Goal: Transaction & Acquisition: Download file/media

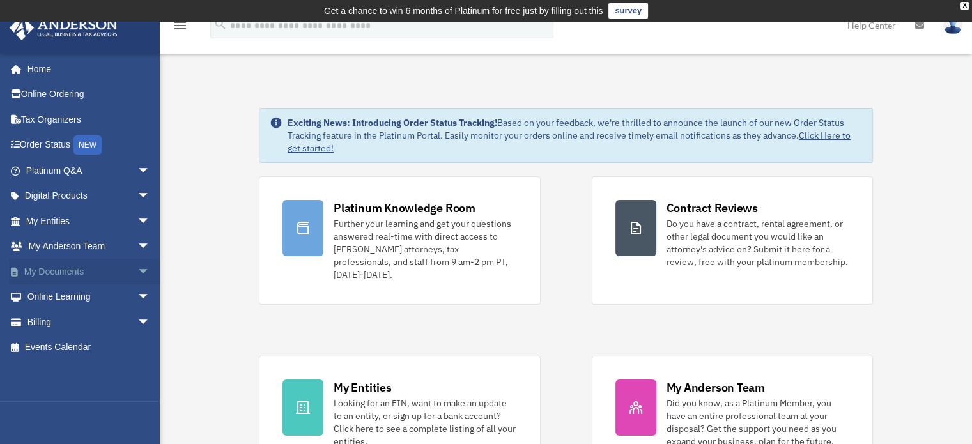
click at [80, 268] on link "My Documents arrow_drop_down" at bounding box center [89, 272] width 160 height 26
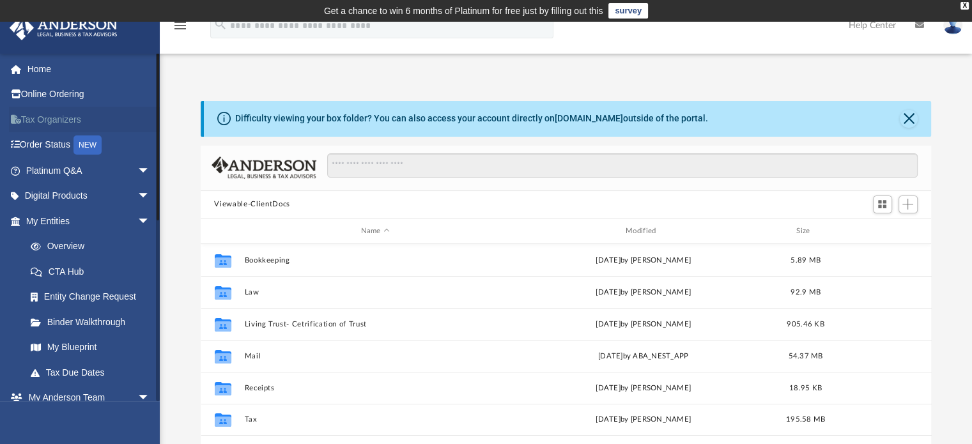
click at [62, 116] on link "Tax Organizers" at bounding box center [89, 120] width 160 height 26
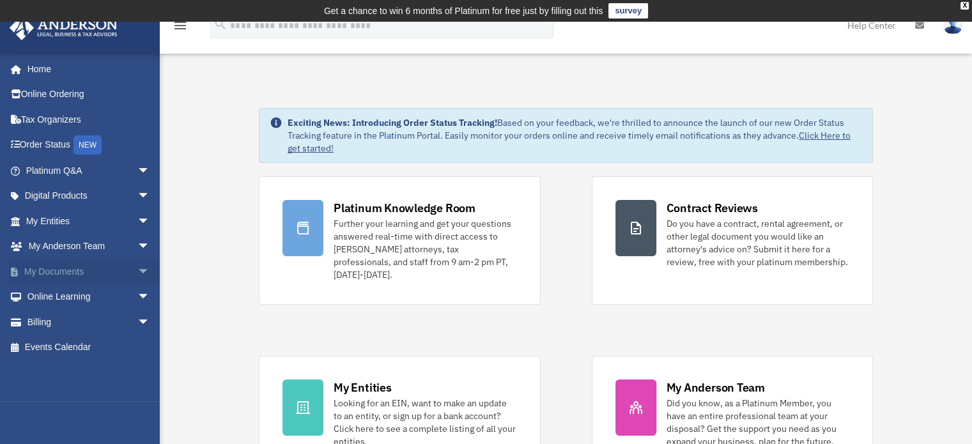
click at [81, 275] on link "My Documents arrow_drop_down" at bounding box center [89, 272] width 160 height 26
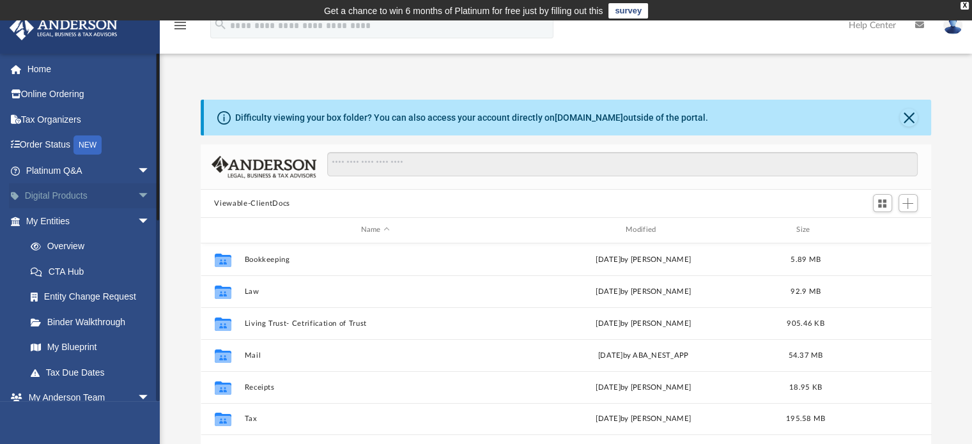
click at [137, 192] on span "arrow_drop_down" at bounding box center [150, 196] width 26 height 26
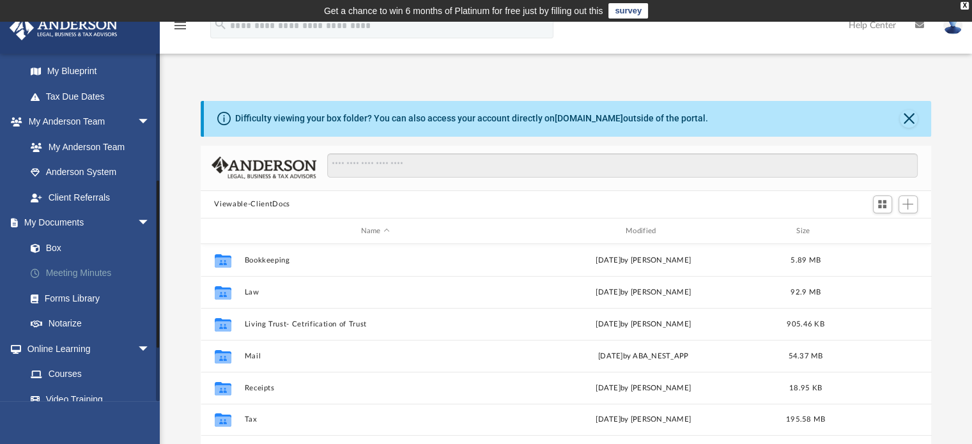
scroll to position [383, 0]
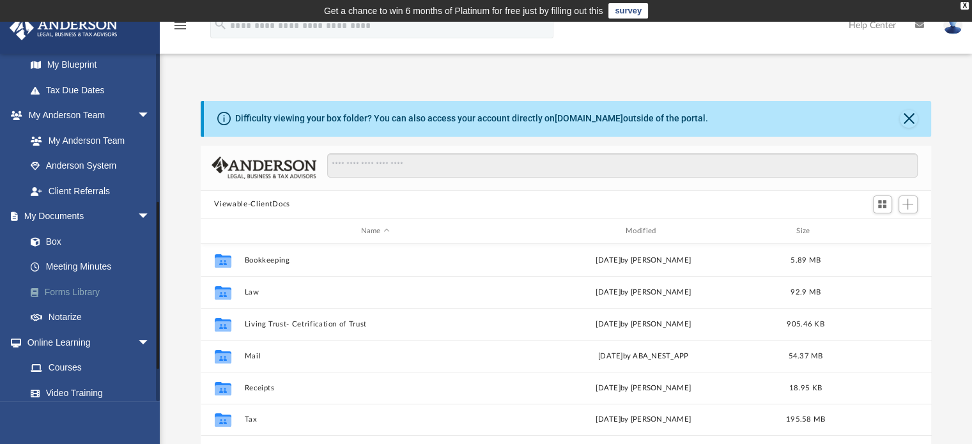
click at [88, 290] on link "Forms Library" at bounding box center [93, 292] width 151 height 26
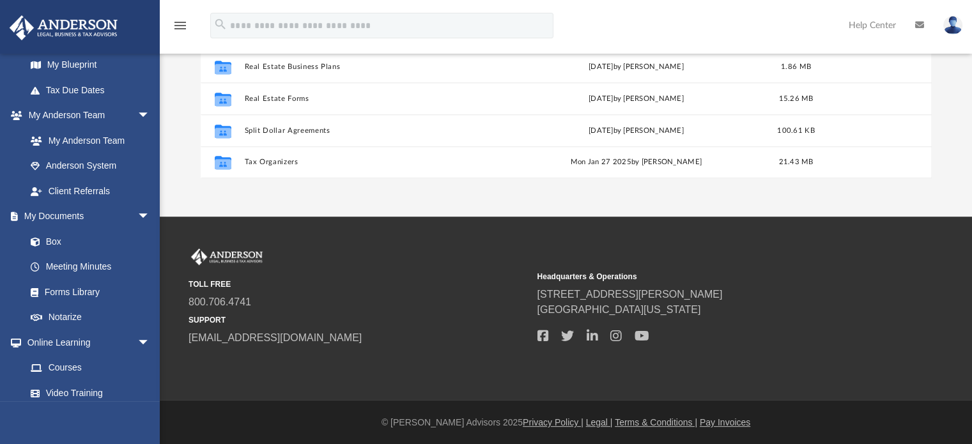
scroll to position [287, 0]
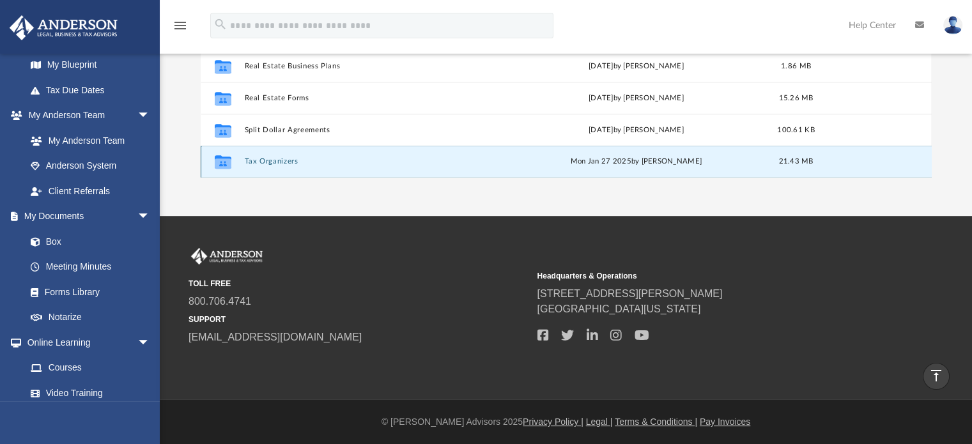
click at [277, 161] on button "Tax Organizers" at bounding box center [373, 162] width 258 height 8
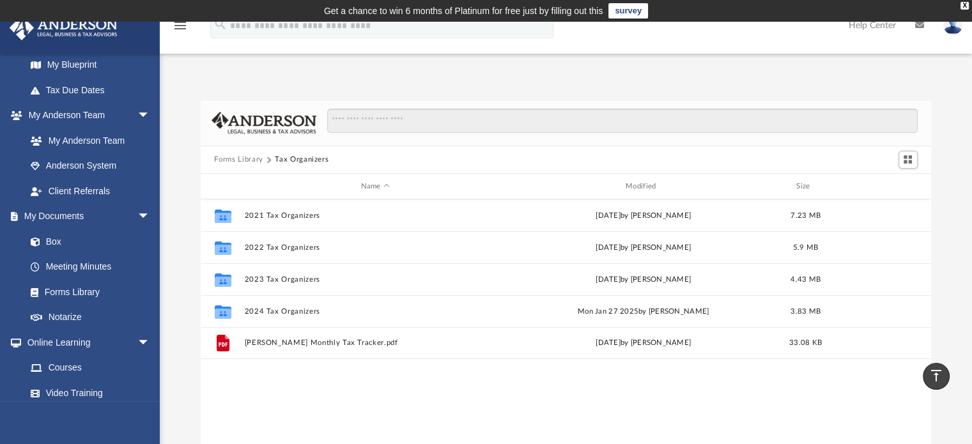
scroll to position [0, 0]
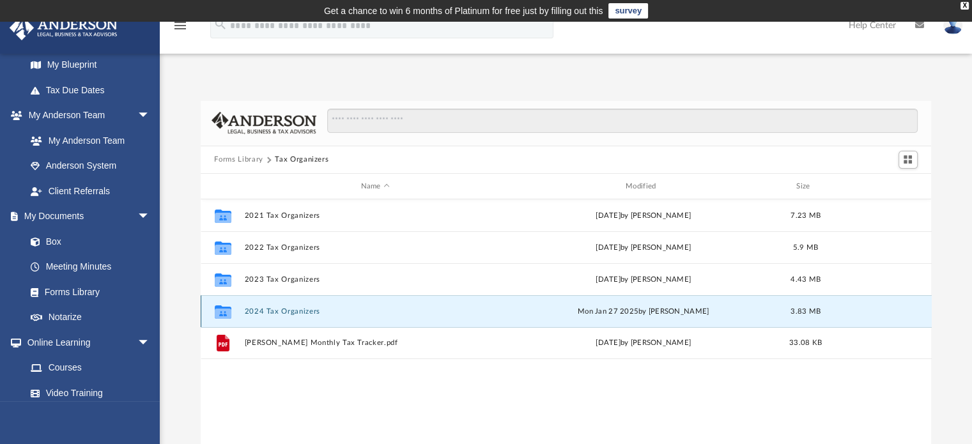
click at [286, 311] on button "2024 Tax Organizers" at bounding box center [375, 311] width 262 height 8
click at [282, 310] on button "2024 Tax Organizers" at bounding box center [375, 311] width 262 height 8
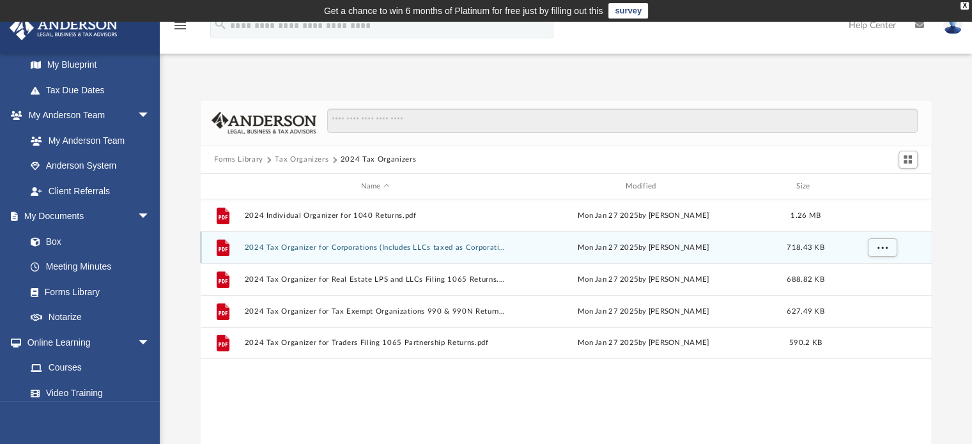
click at [295, 249] on button "2024 Tax Organizer for Corporations (Includes LLCs taxed as Corporations) 1120 …" at bounding box center [375, 248] width 262 height 8
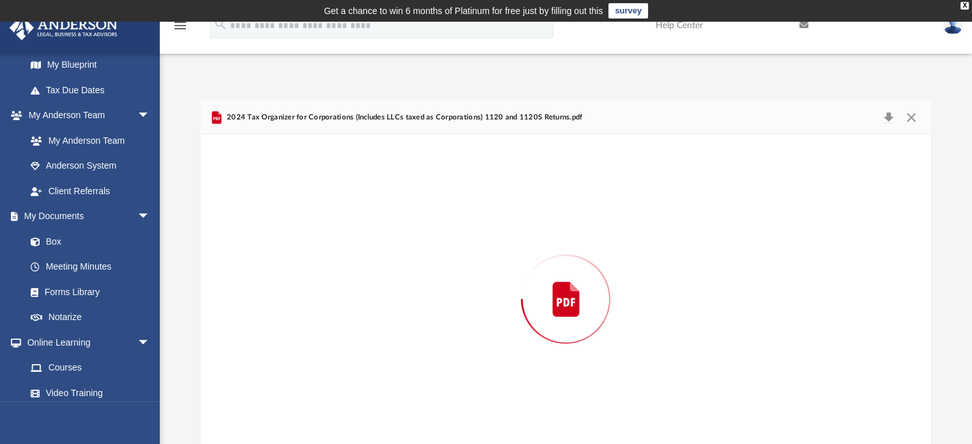
scroll to position [20, 0]
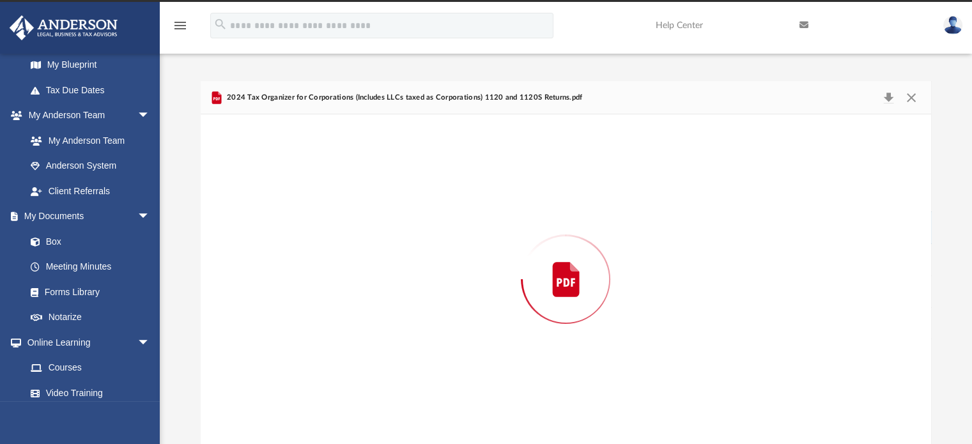
click at [295, 249] on div "Preview" at bounding box center [566, 279] width 731 height 330
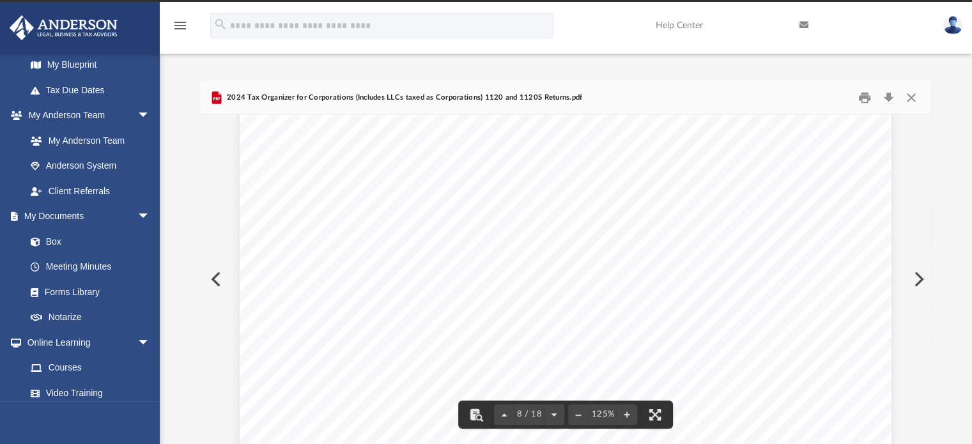
scroll to position [6263, 0]
click at [890, 94] on button "Download" at bounding box center [889, 98] width 23 height 20
